Goal: Find specific page/section: Find specific page/section

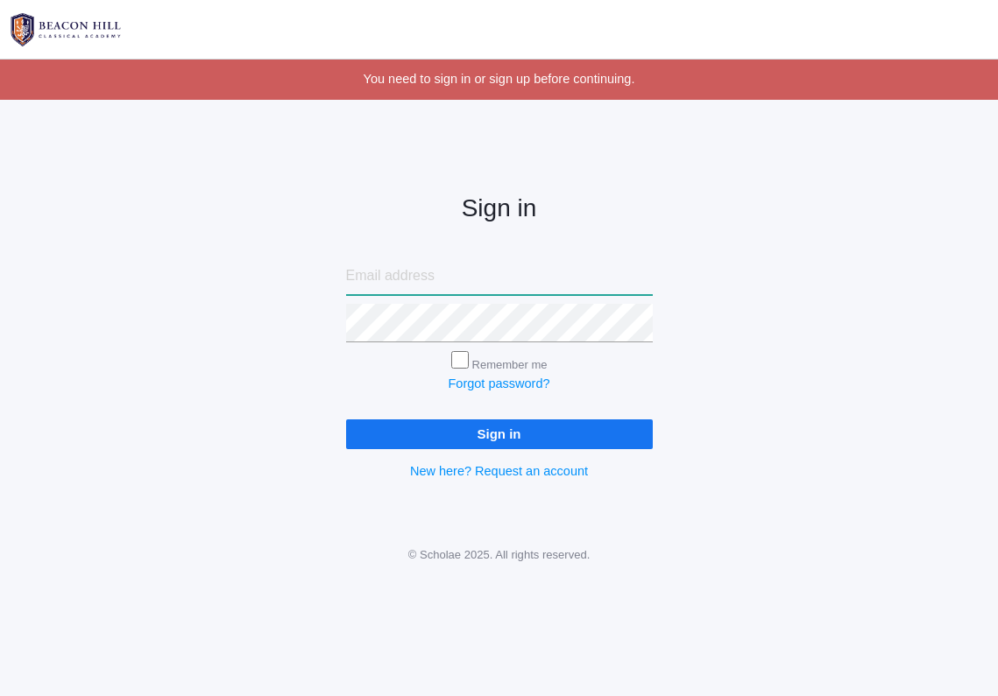
type input "[EMAIL_ADDRESS][DOMAIN_NAME]"
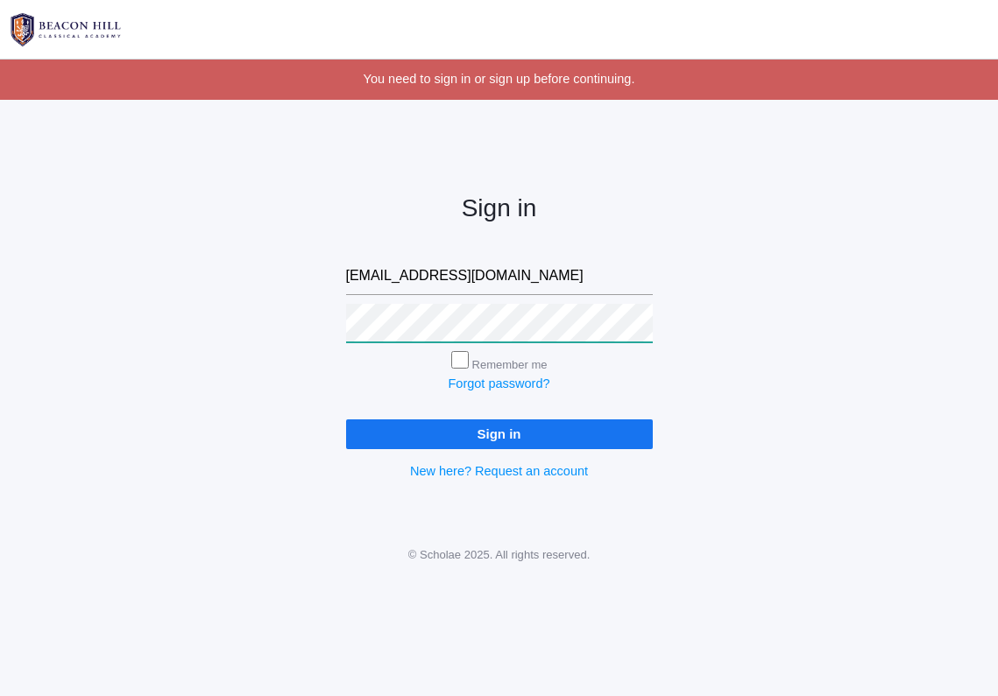
click at [498, 431] on input "Sign in" at bounding box center [499, 434] width 307 height 29
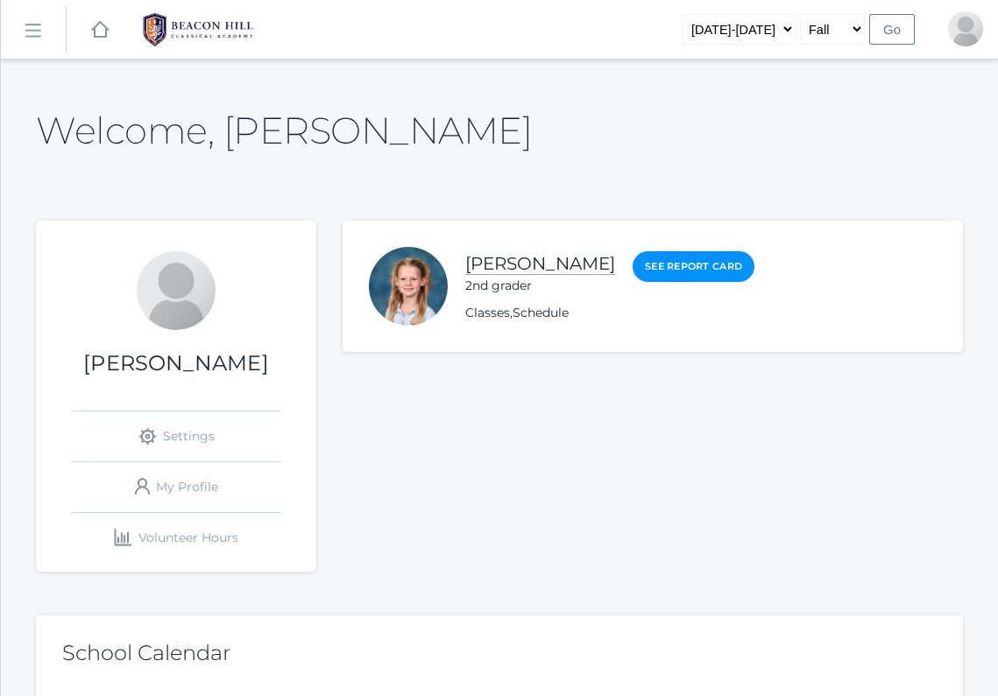
click at [561, 263] on link "[PERSON_NAME]" at bounding box center [540, 264] width 150 height 22
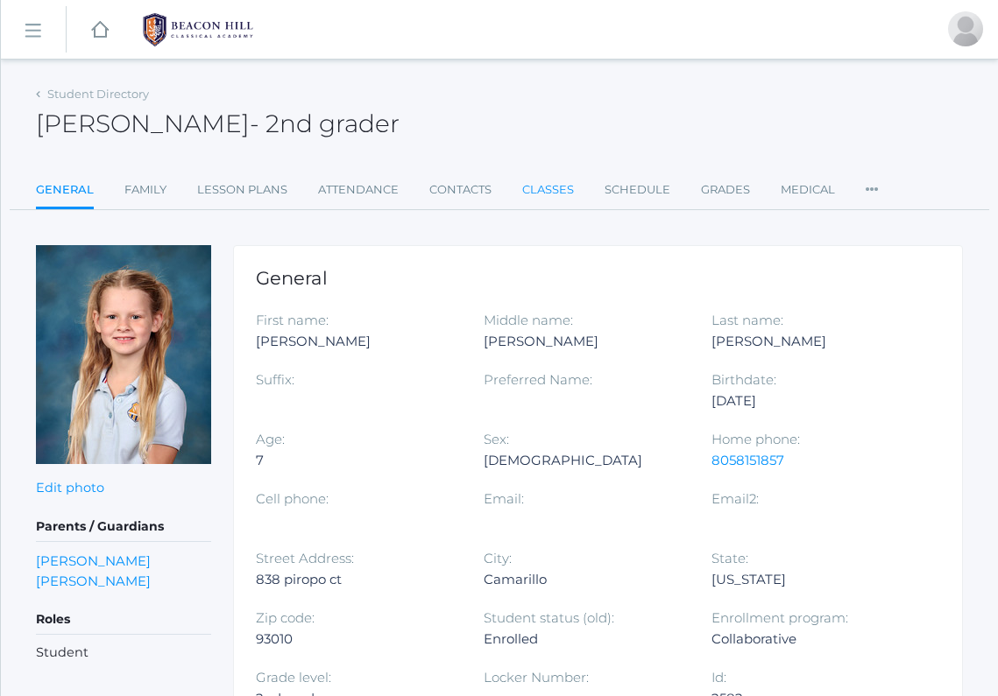
click at [556, 186] on link "Classes" at bounding box center [548, 190] width 52 height 35
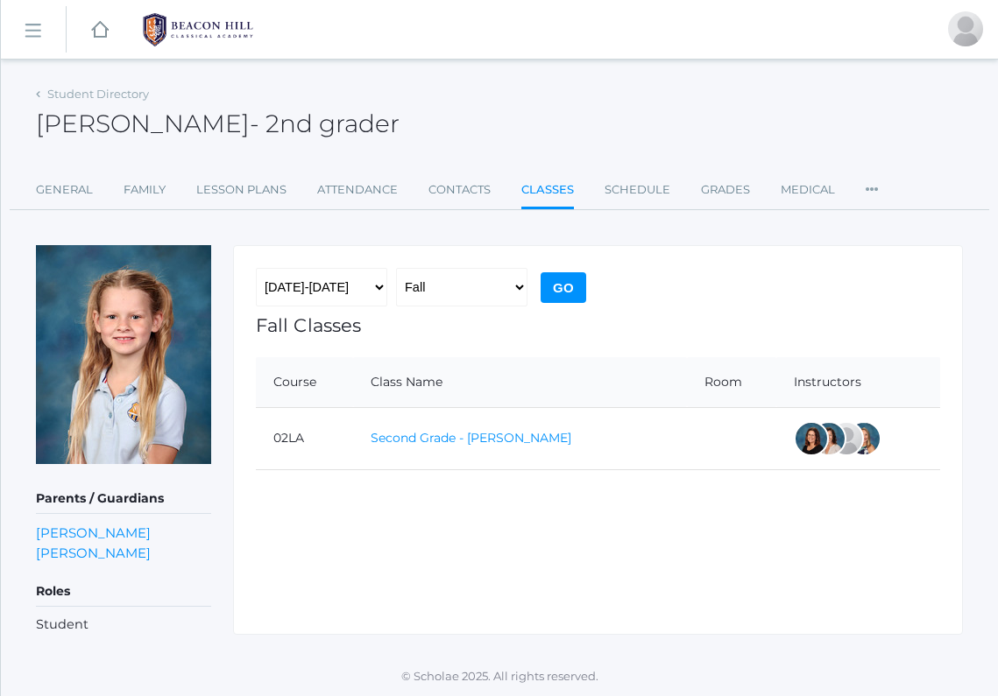
click at [441, 439] on link "Second Grade - Balli" at bounding box center [470, 438] width 201 height 16
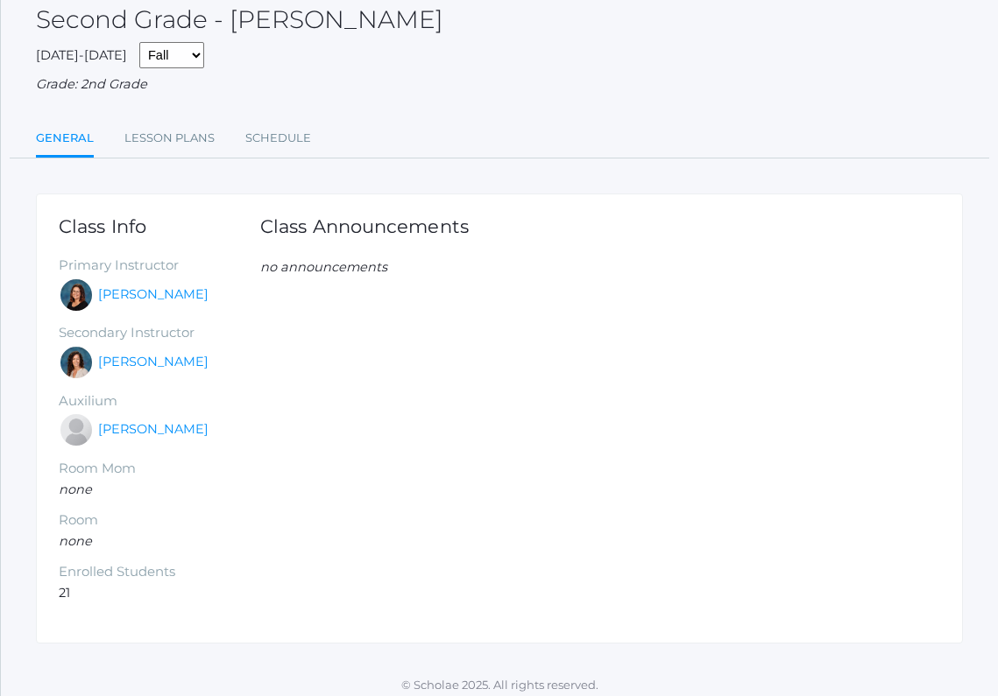
scroll to position [102, 0]
click at [149, 287] on link "Emily Balli" at bounding box center [153, 296] width 110 height 19
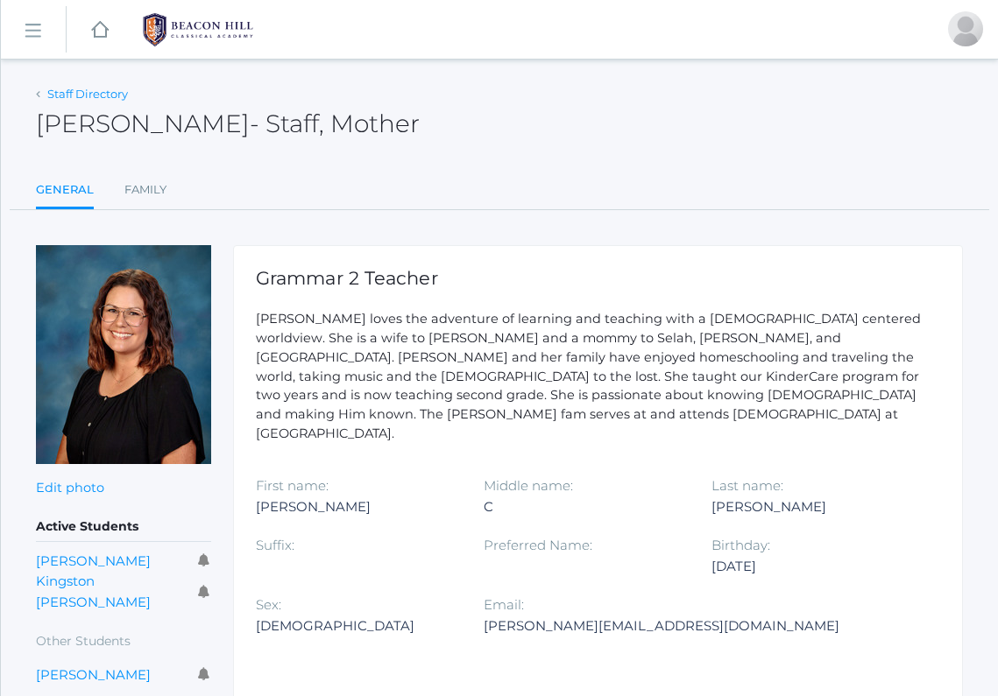
click at [99, 89] on link "Staff Directory" at bounding box center [87, 94] width 81 height 14
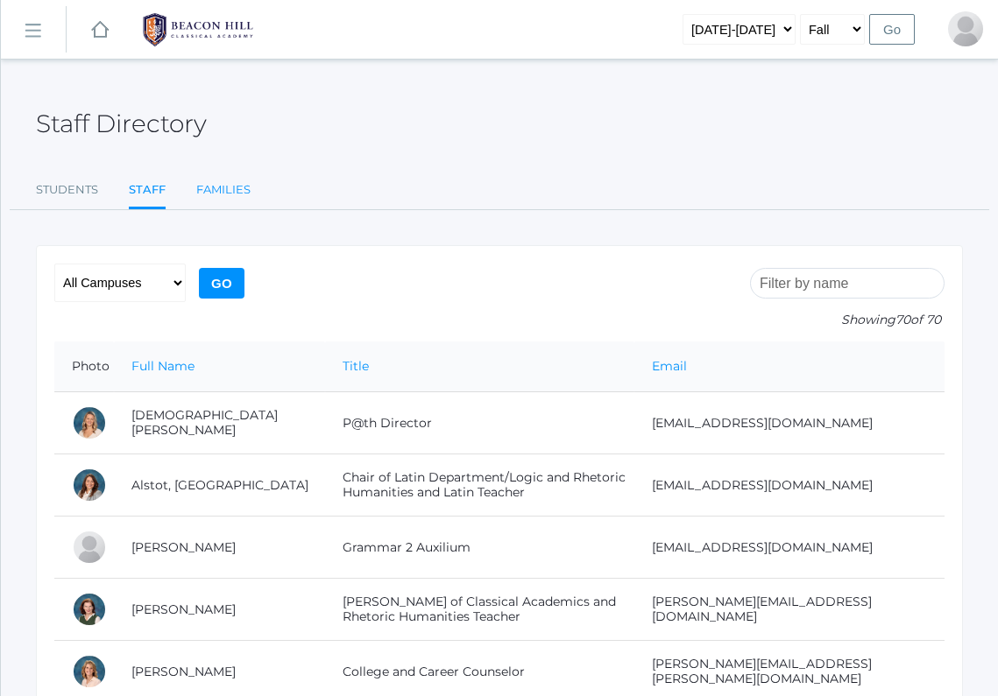
click at [224, 184] on link "Families" at bounding box center [223, 190] width 54 height 35
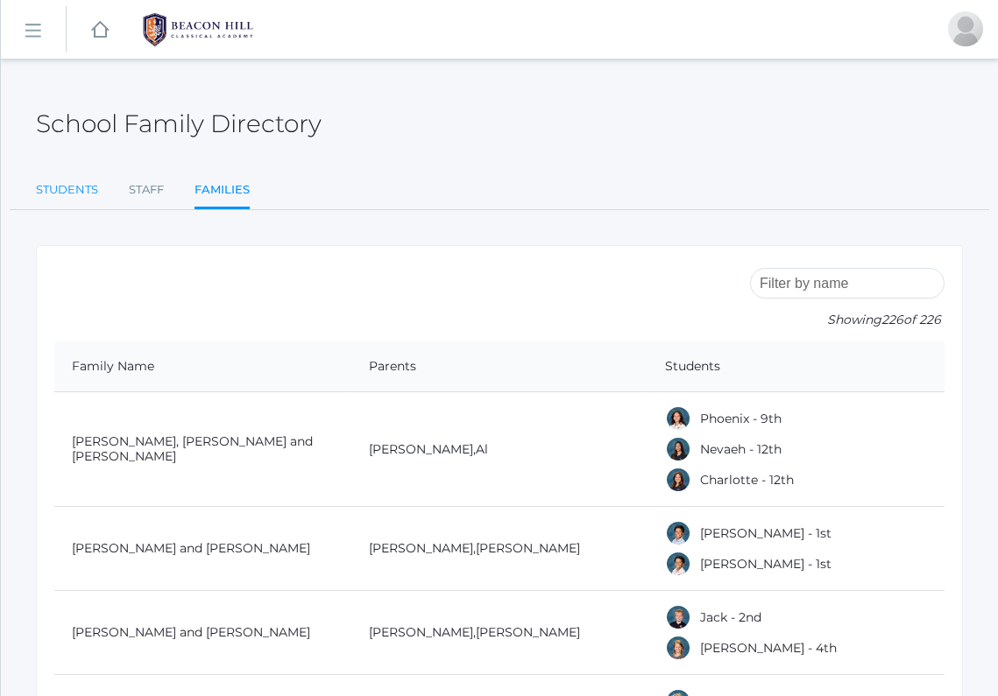
click at [70, 187] on link "Students" at bounding box center [67, 190] width 62 height 35
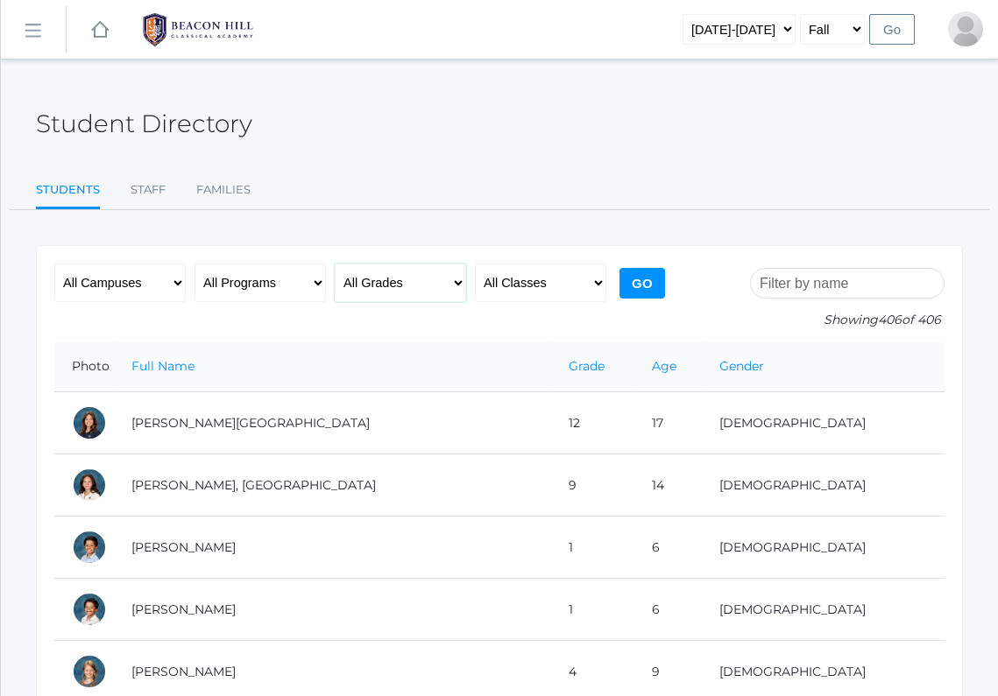
select select "2"
click at [634, 291] on input "Go" at bounding box center [642, 283] width 46 height 31
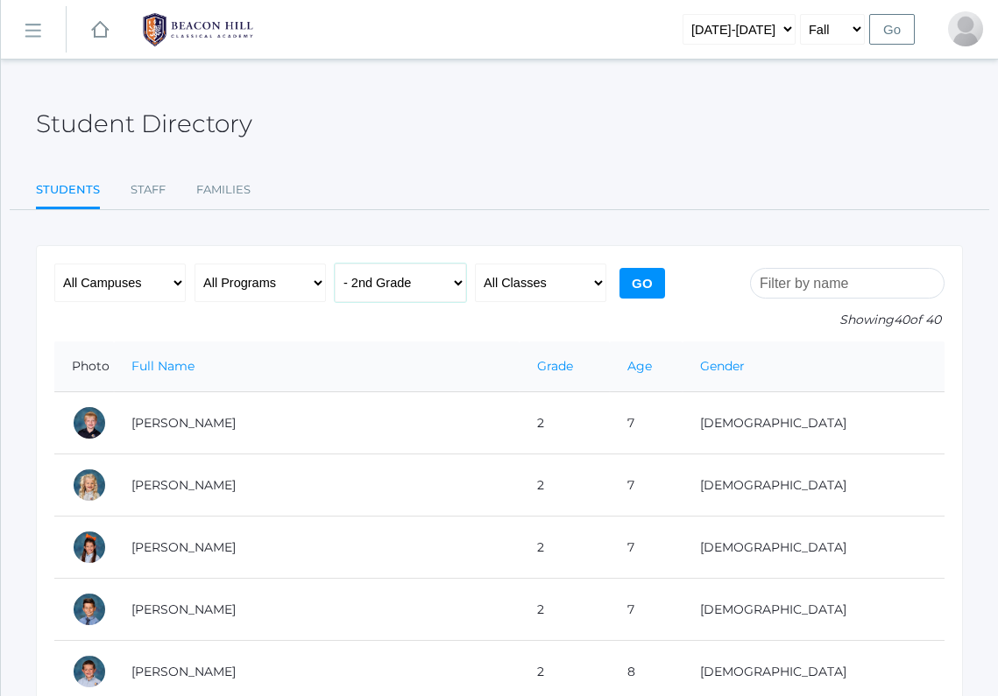
select select "3"
click at [647, 281] on input "Go" at bounding box center [642, 283] width 46 height 31
select select "2"
click at [646, 282] on input "Go" at bounding box center [642, 283] width 46 height 31
select select "1"
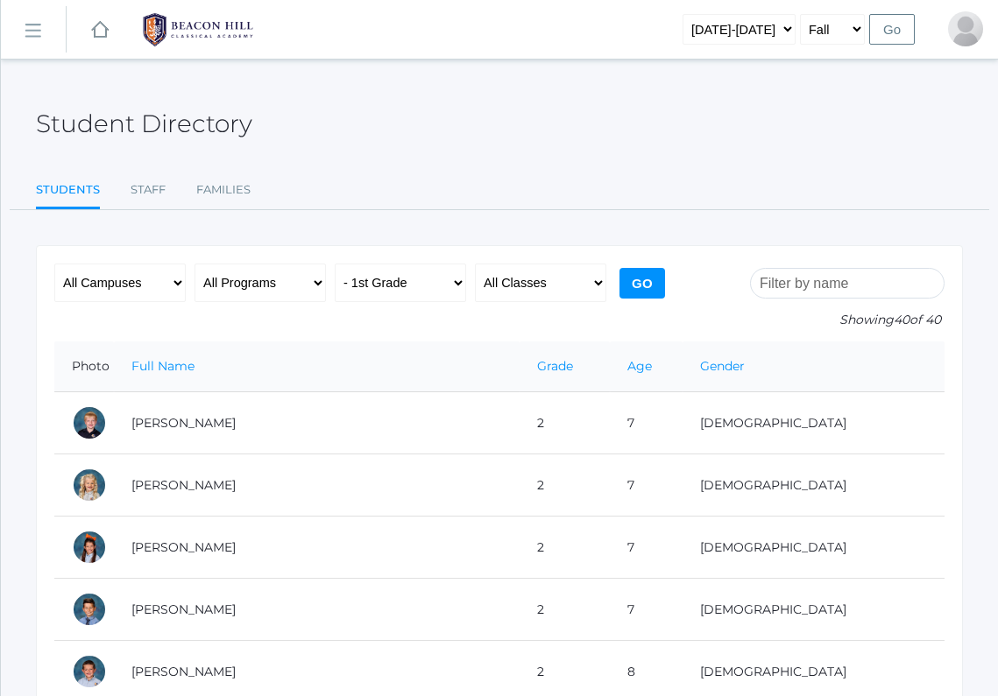
click at [633, 282] on input "Go" at bounding box center [642, 283] width 46 height 31
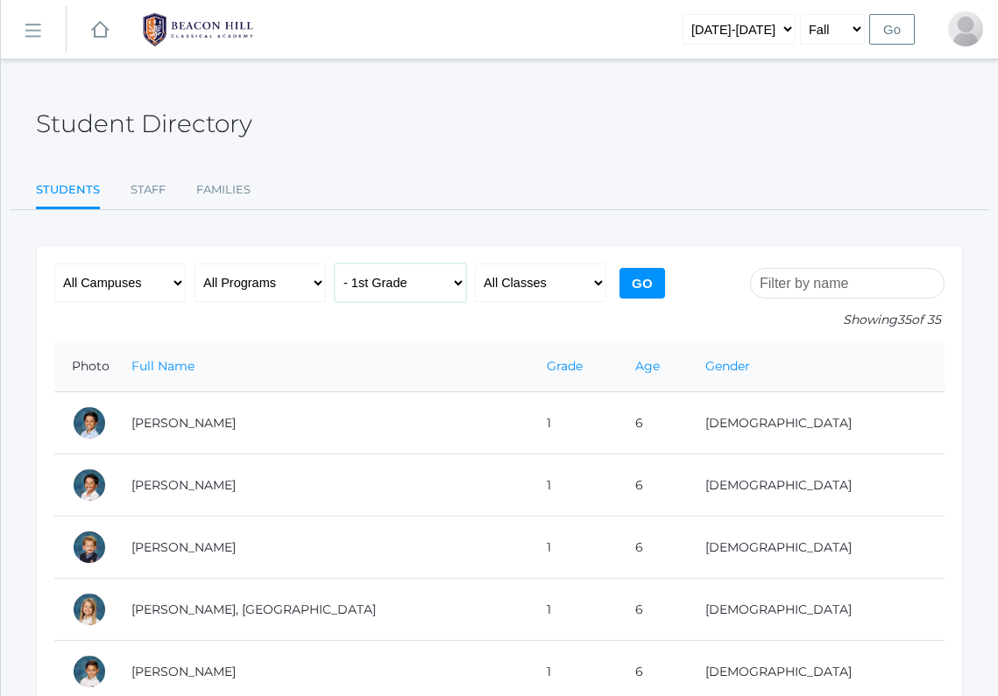
select select "2"
click at [647, 280] on input "Go" at bounding box center [642, 283] width 46 height 31
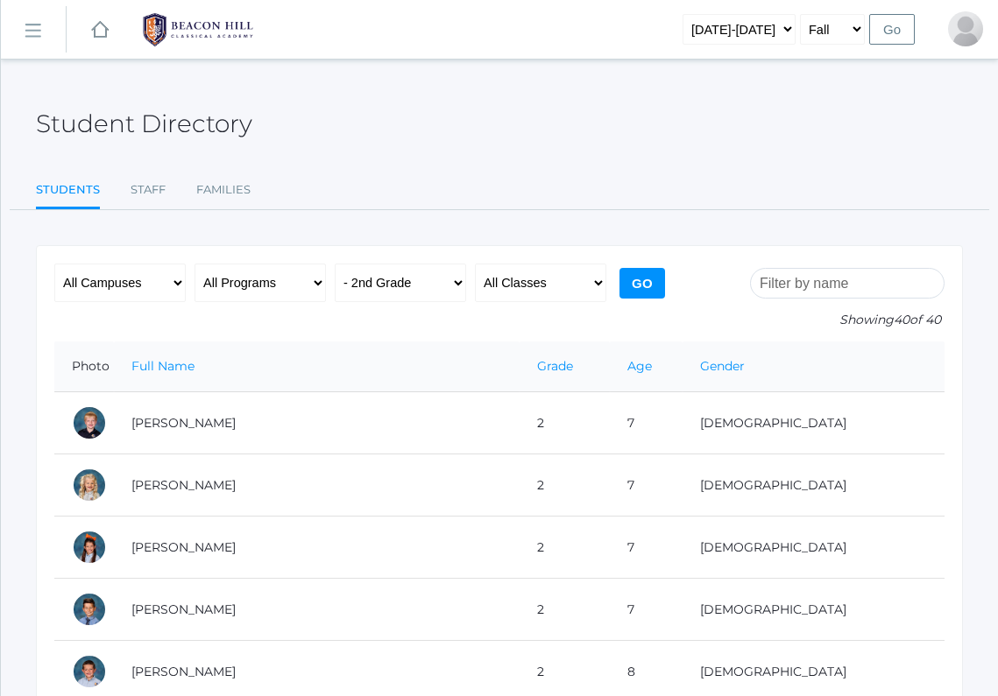
click at [391, 302] on div "All Campuses [GEOGRAPHIC_DATA] All Programs Full-Time Collaborative 4-Day Affil…" at bounding box center [361, 303] width 615 height 78
select select "3"
click at [648, 274] on input "Go" at bounding box center [642, 283] width 46 height 31
select select "2"
click at [643, 274] on input "Go" at bounding box center [642, 283] width 46 height 31
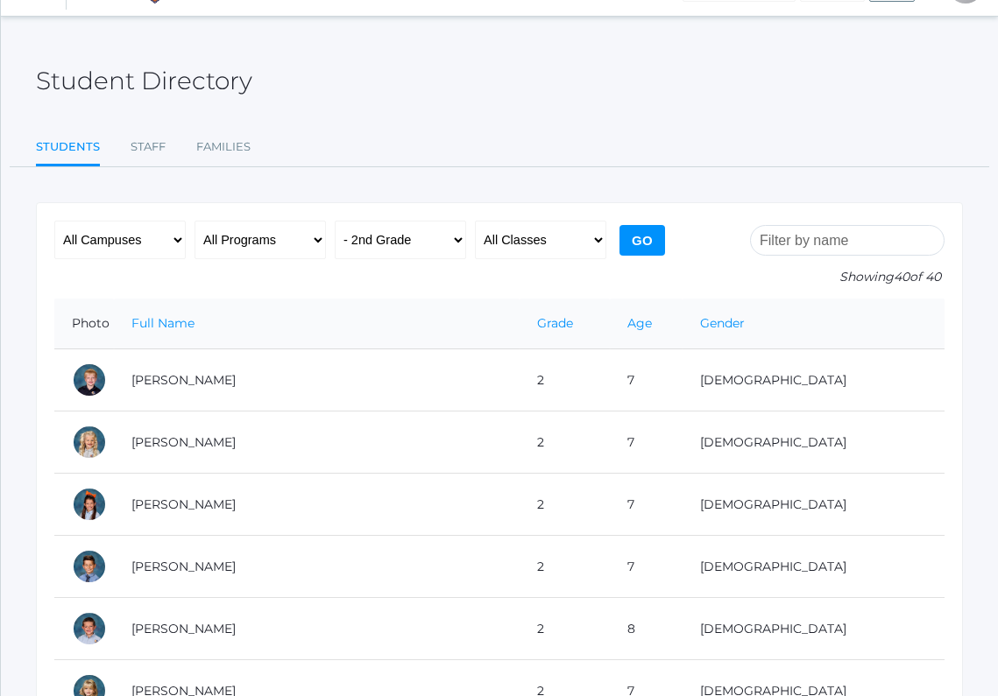
scroll to position [46, 0]
